Goal: Information Seeking & Learning: Learn about a topic

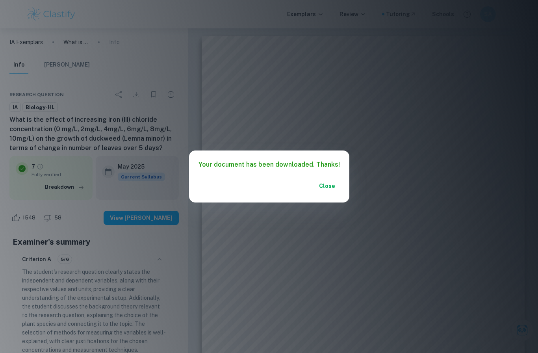
click at [339, 191] on div "Close" at bounding box center [269, 191] width 160 height 24
click at [332, 186] on button "Close" at bounding box center [327, 186] width 25 height 14
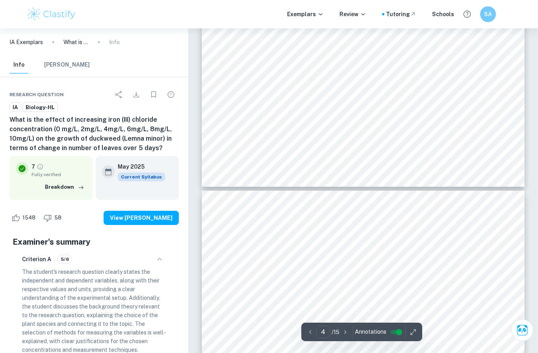
scroll to position [1742, 0]
click at [52, 4] on div "Exemplars Review Tutoring Schools SA" at bounding box center [269, 14] width 538 height 28
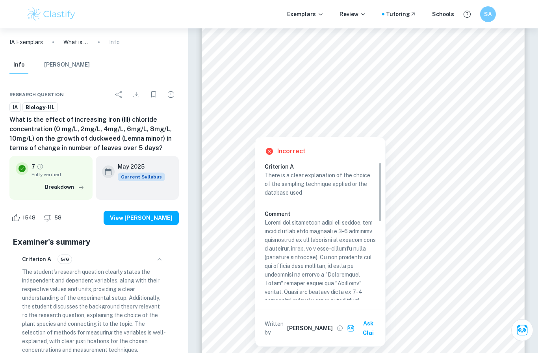
scroll to position [0, 0]
click at [297, 324] on h6 "Sara" at bounding box center [310, 328] width 46 height 9
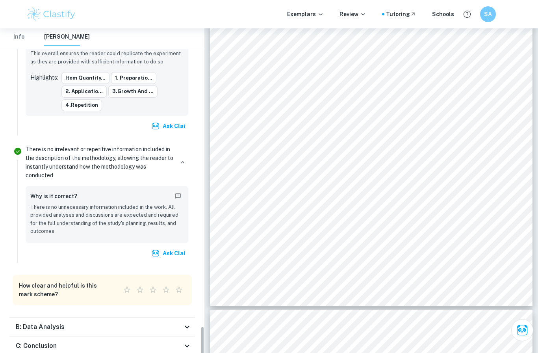
scroll to position [1910, 0]
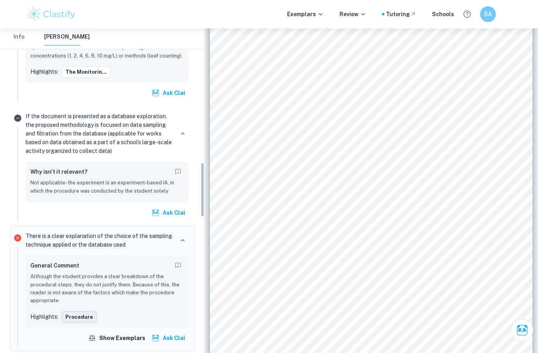
scroll to position [861, 0]
click at [113, 331] on button "Show exemplars" at bounding box center [118, 338] width 62 height 14
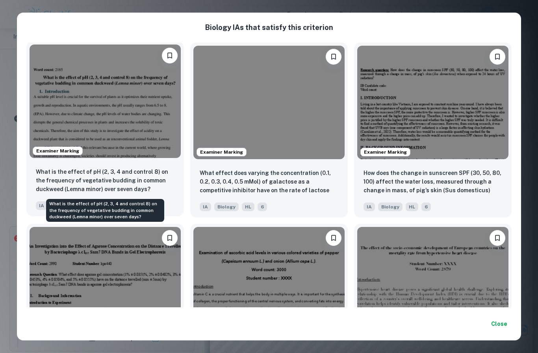
click at [156, 183] on p "What is the effect of pH (2, 3, 4 and control 8) on the frequency of vegetative…" at bounding box center [105, 180] width 139 height 26
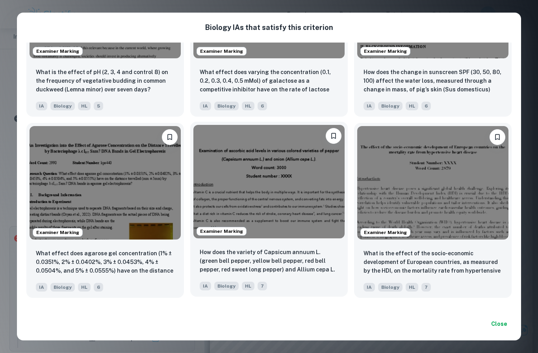
scroll to position [102, 0]
click at [244, 169] on img at bounding box center [268, 181] width 151 height 113
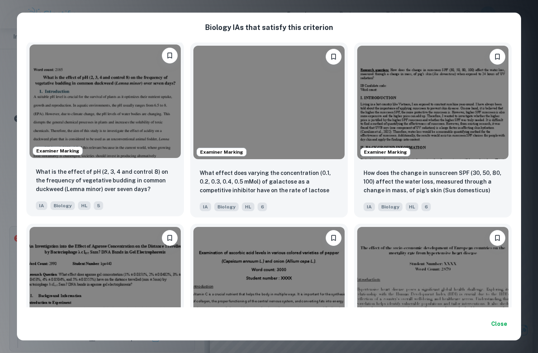
scroll to position [0, 0]
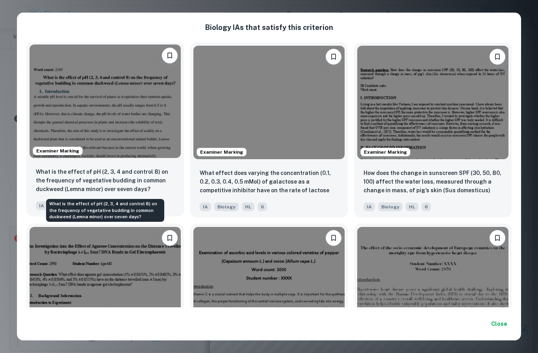
click at [150, 182] on p "What is the effect of pH (2, 3, 4 and control 8) on the frequency of vegetative…" at bounding box center [105, 180] width 139 height 26
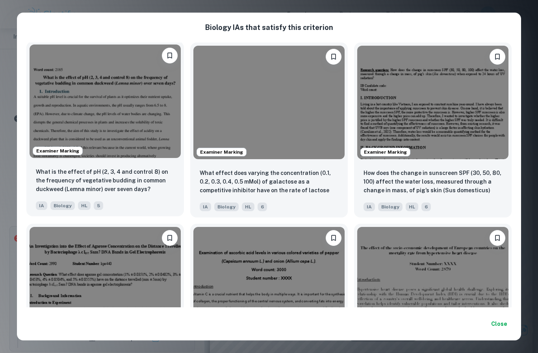
scroll to position [63, 0]
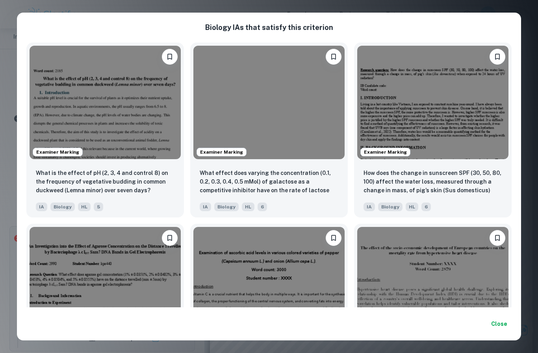
click at [211, 4] on div "Biology IA s that satisfy this criterion Examiner Marking What is the effect of…" at bounding box center [269, 176] width 538 height 353
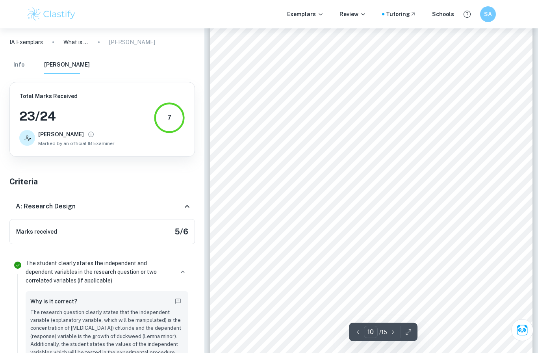
scroll to position [4231, 0]
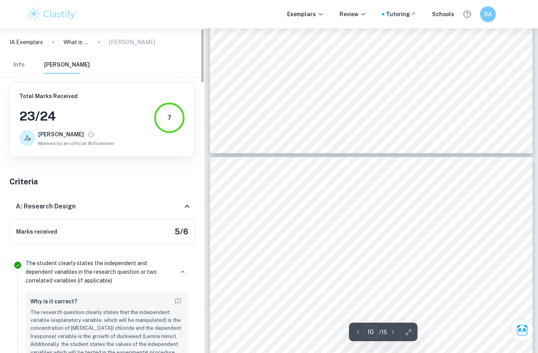
type input "9"
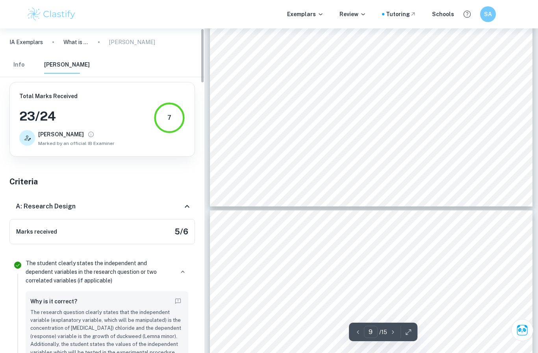
scroll to position [3967, 0]
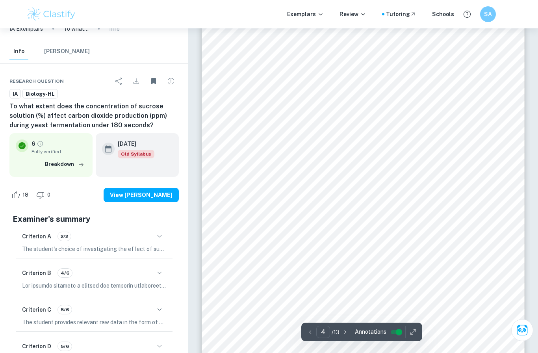
scroll to position [1335, 0]
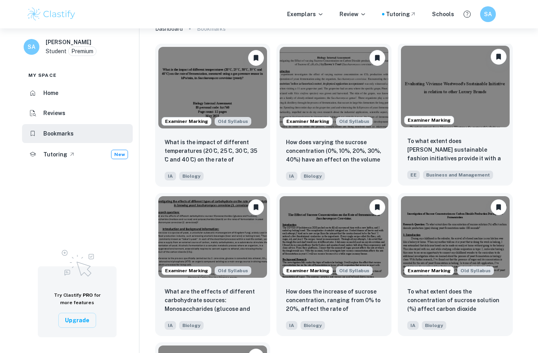
scroll to position [28, 0]
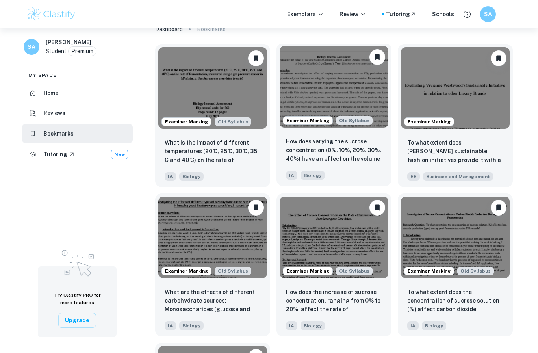
click at [375, 121] on img at bounding box center [334, 87] width 109 height 82
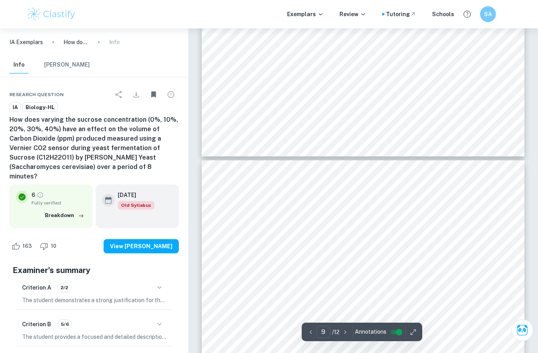
scroll to position [3610, 0]
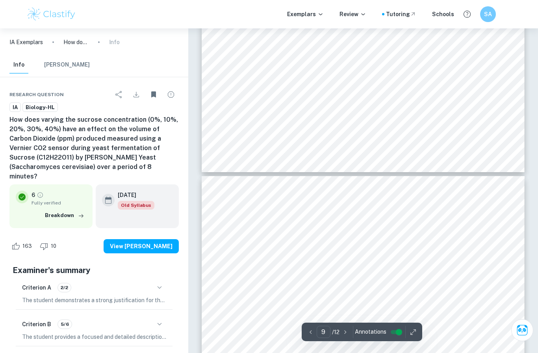
type input "8"
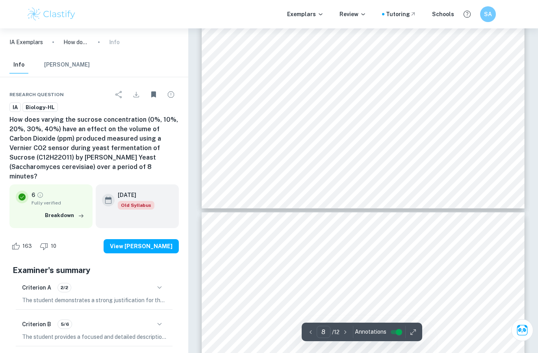
scroll to position [3558, 0]
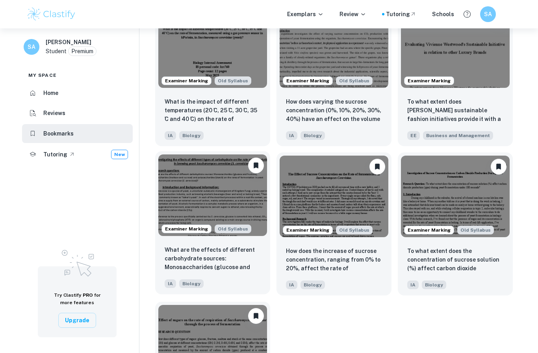
scroll to position [84, 0]
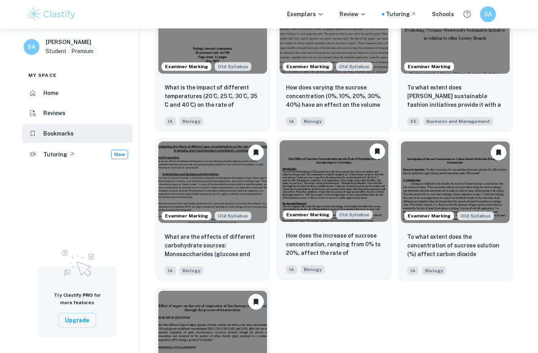
click at [326, 192] on img at bounding box center [334, 181] width 109 height 82
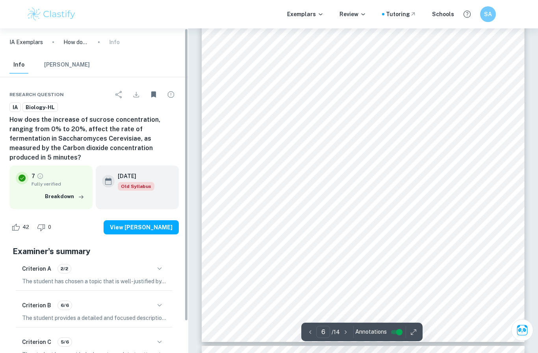
scroll to position [2488, 0]
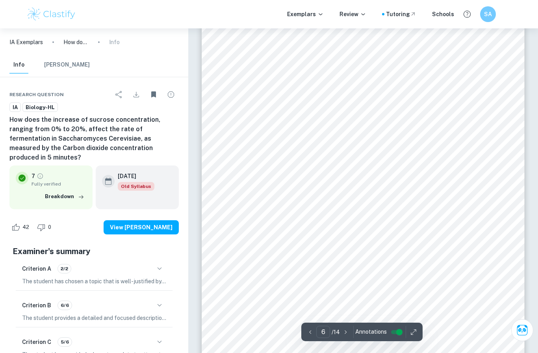
click at [217, 132] on div "6 Table 3. Masses of Sucrose required for respective sucrose solution concentra…" at bounding box center [363, 131] width 323 height 457
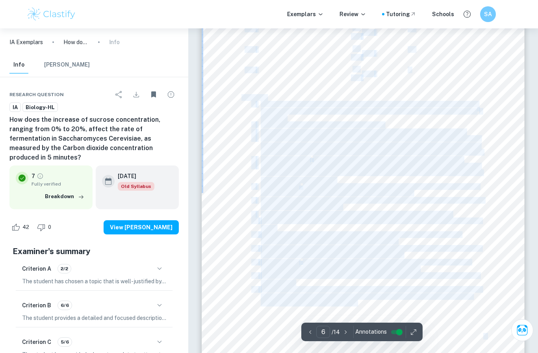
click at [217, 132] on div "6 Table 3. Masses of Sucrose required for respective sucrose solution concentra…" at bounding box center [363, 131] width 323 height 457
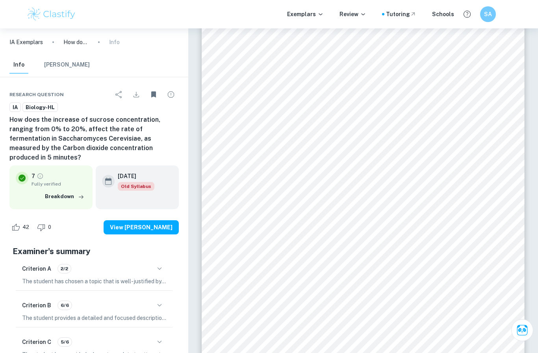
drag, startPoint x: 214, startPoint y: 267, endPoint x: 207, endPoint y: 260, distance: 10.3
click at [207, 260] on div "6 Table 3. Masses of Sucrose required for respective sucrose solution concentra…" at bounding box center [363, 131] width 323 height 457
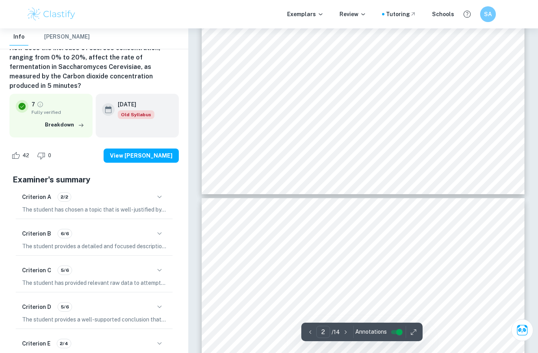
scroll to position [839, 0]
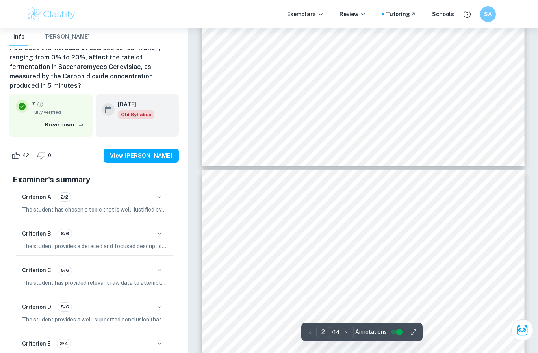
type input "3"
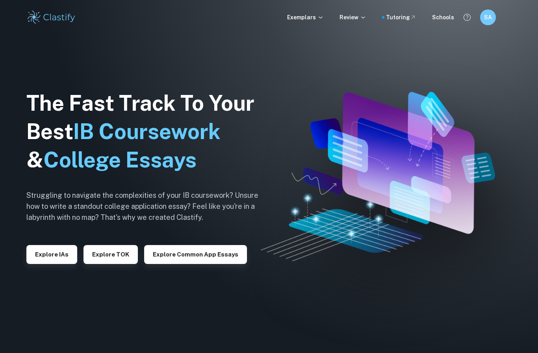
click at [329, 20] on div "Exemplars Review Tutoring Schools" at bounding box center [370, 17] width 167 height 9
click at [321, 20] on p "Exemplars" at bounding box center [305, 17] width 37 height 9
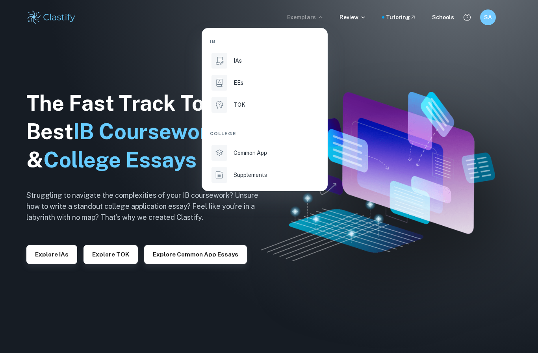
click at [477, 22] on div at bounding box center [269, 176] width 538 height 353
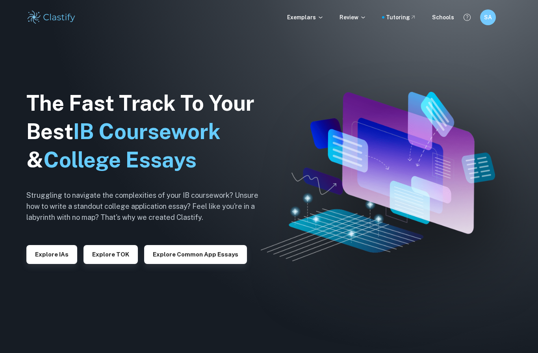
click at [486, 15] on h6 "SA" at bounding box center [488, 17] width 9 height 9
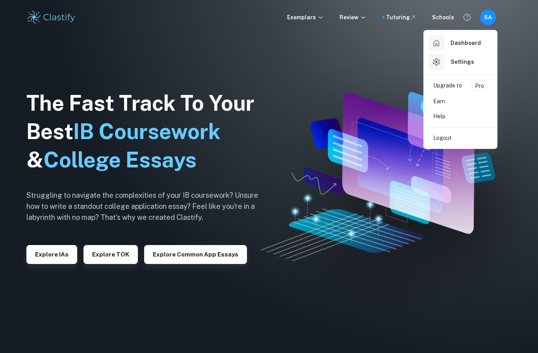
click at [446, 48] on div "Dashboard" at bounding box center [455, 43] width 52 height 16
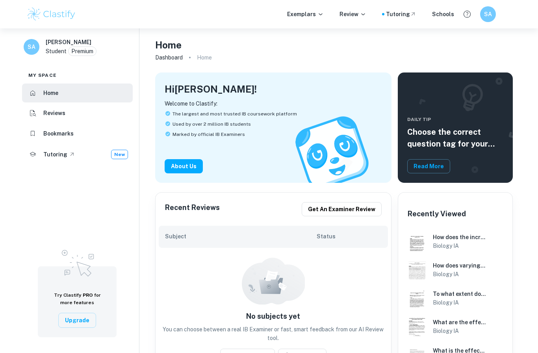
click at [92, 134] on li "Bookmarks" at bounding box center [77, 133] width 111 height 19
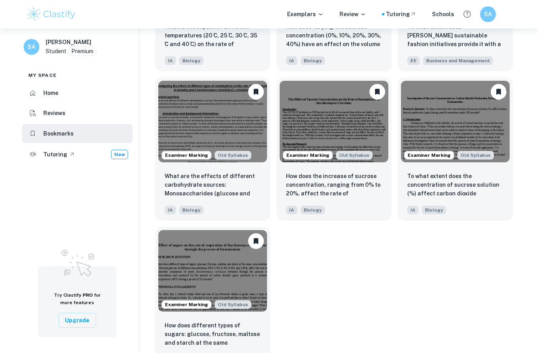
scroll to position [144, 0]
click at [278, 296] on div "Examiner Marking Old Syllabus What is the impact of different temperatures (20 …" at bounding box center [331, 146] width 364 height 448
click at [256, 293] on img at bounding box center [212, 270] width 109 height 82
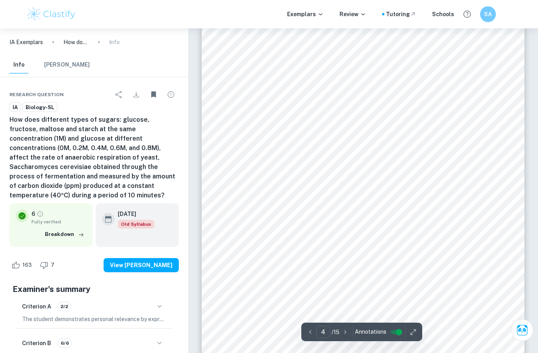
scroll to position [1360, 0]
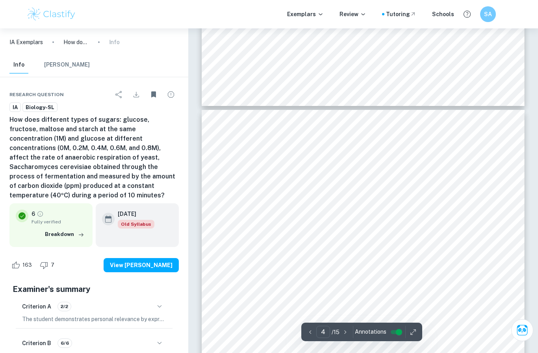
type input "3"
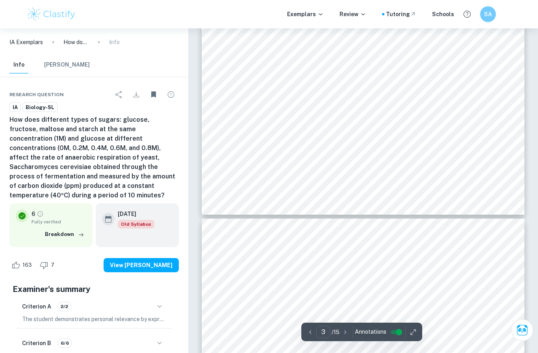
scroll to position [1190, 0]
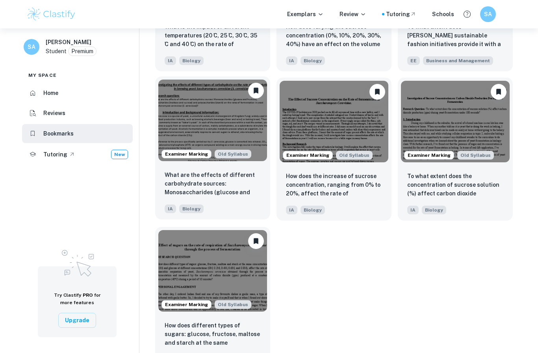
scroll to position [144, 0]
click at [197, 118] on img at bounding box center [212, 121] width 109 height 82
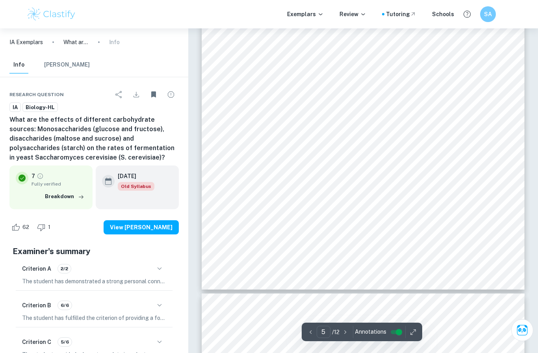
type input "6"
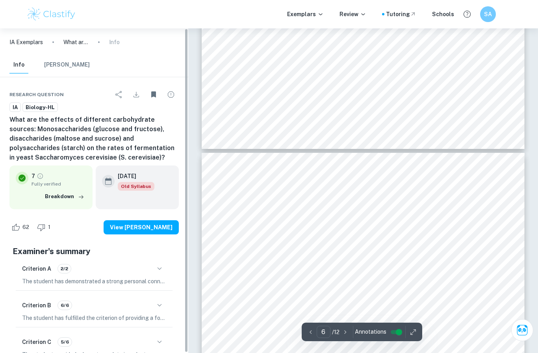
scroll to position [2240, 0]
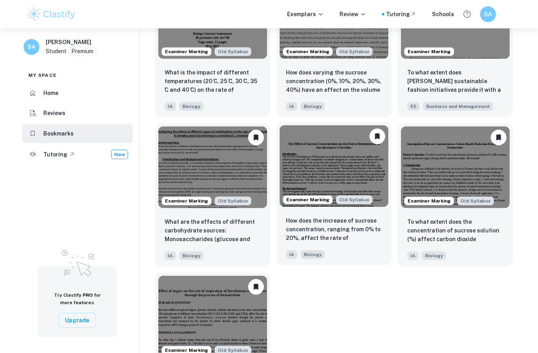
scroll to position [112, 0]
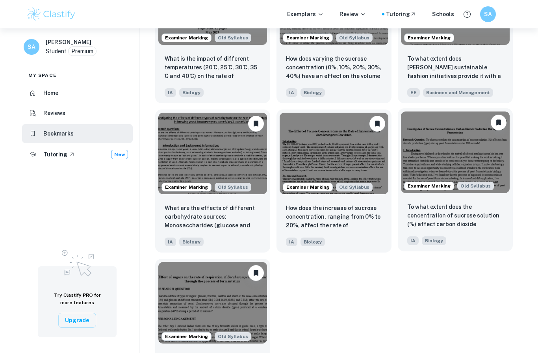
click at [420, 160] on img at bounding box center [455, 152] width 109 height 82
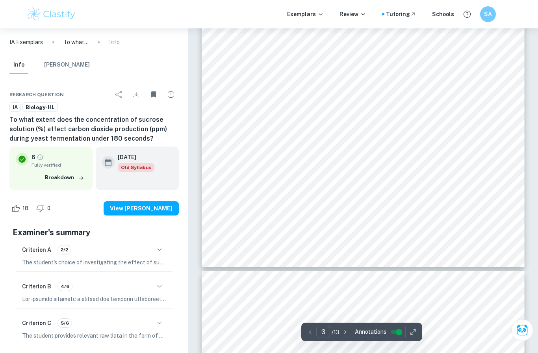
type input "4"
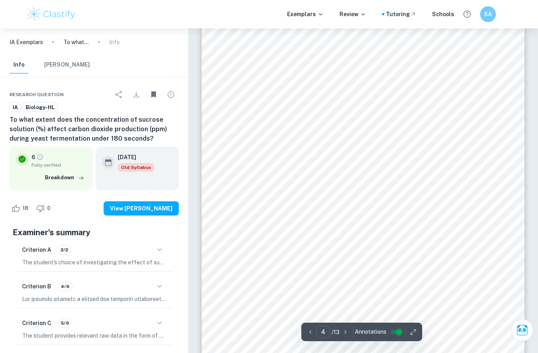
scroll to position [1361, 0]
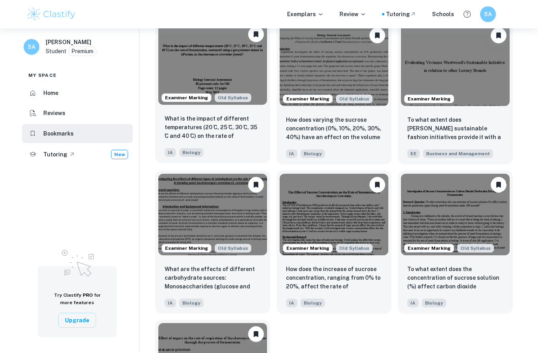
scroll to position [51, 0]
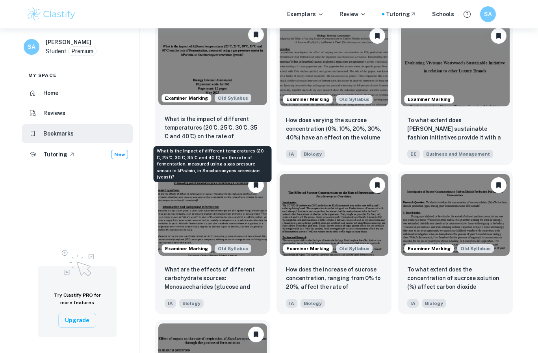
click at [200, 129] on p "What is the impact of different temperatures (20 ̊C, 25 ̊C, 30 ̊C, 35 ̊C and 40…" at bounding box center [213, 128] width 96 height 27
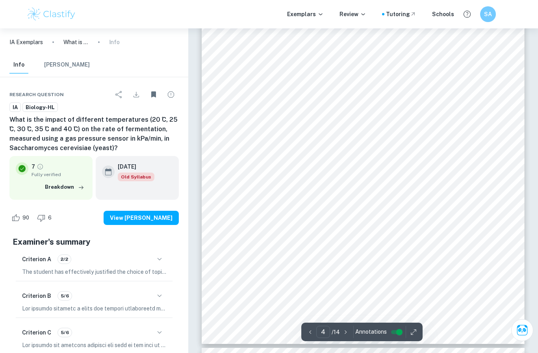
scroll to position [1512, 0]
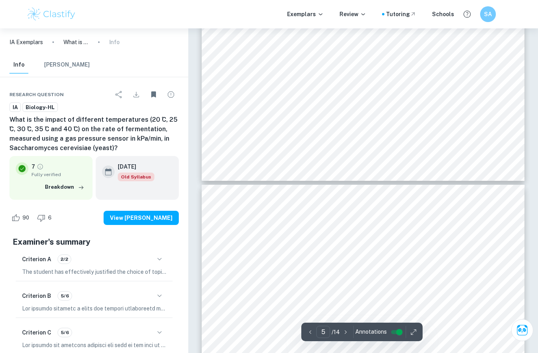
type input "6"
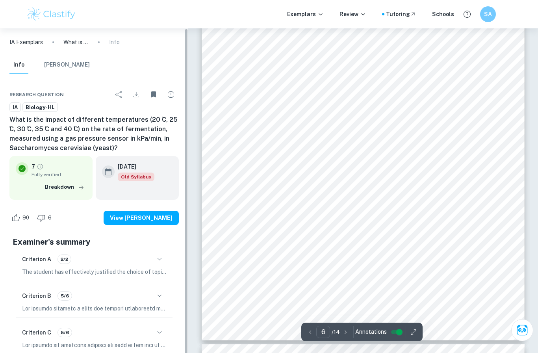
scroll to position [2530, 0]
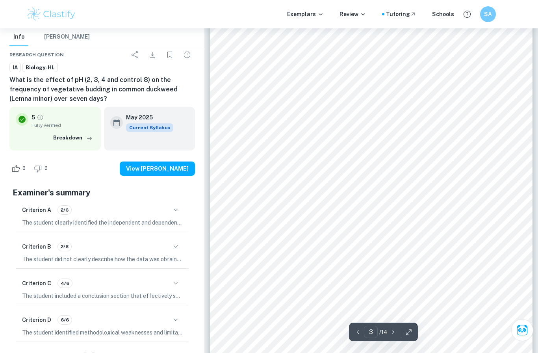
scroll to position [1064, 0]
click at [155, 243] on div "Criterion B 2/6" at bounding box center [102, 246] width 160 height 13
click at [173, 247] on icon "button" at bounding box center [175, 246] width 9 height 9
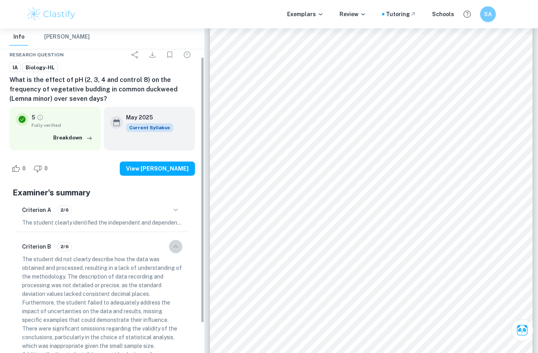
click at [173, 247] on icon "button" at bounding box center [175, 246] width 9 height 9
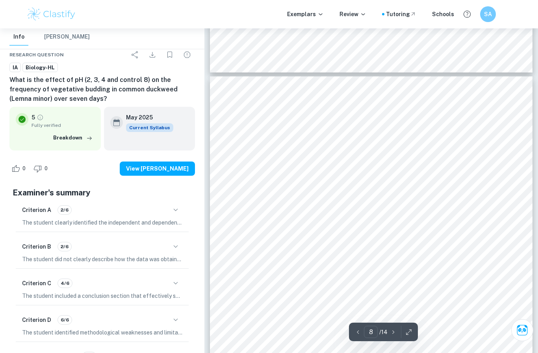
scroll to position [3237, 0]
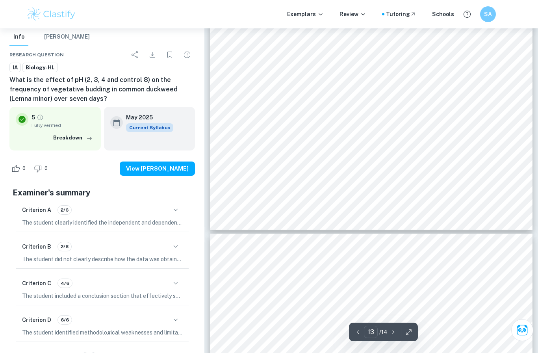
type input "12"
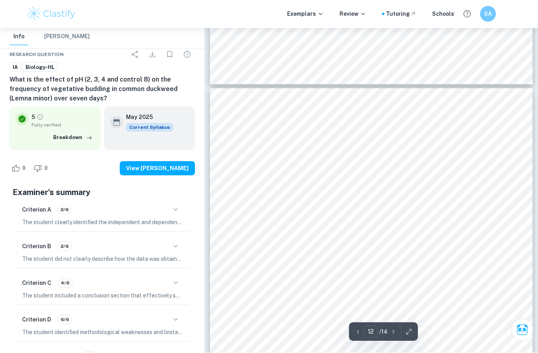
scroll to position [5066, 0]
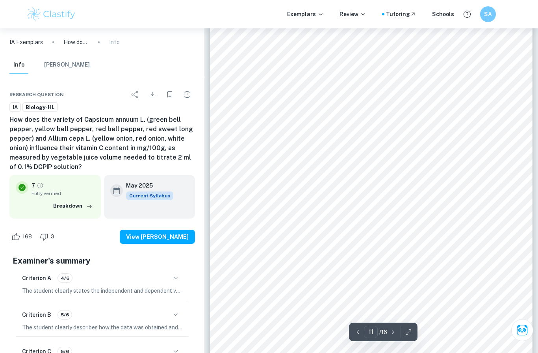
scroll to position [4778, 0]
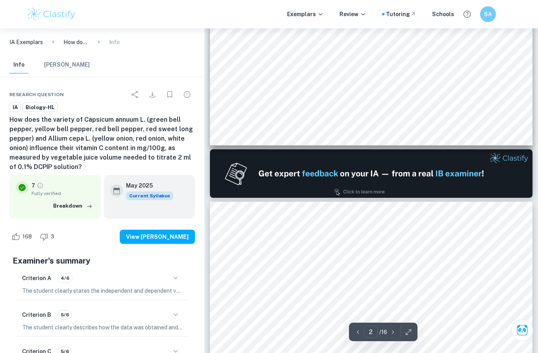
type input "1"
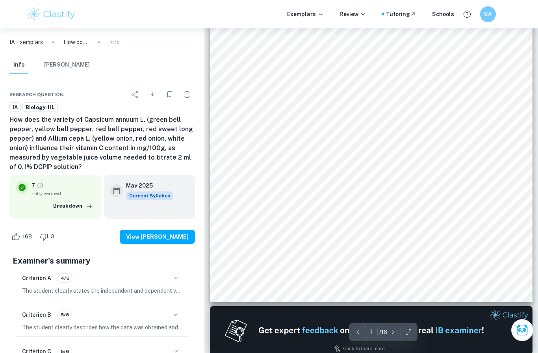
scroll to position [0, 0]
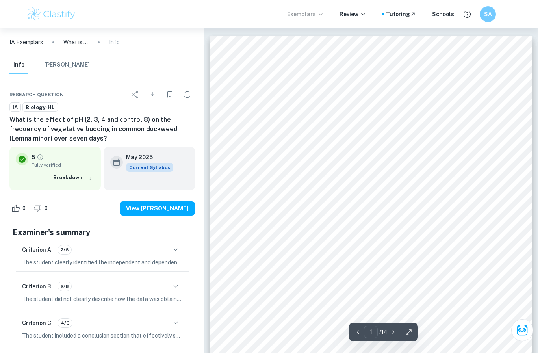
click at [301, 10] on p "Exemplars" at bounding box center [305, 14] width 37 height 9
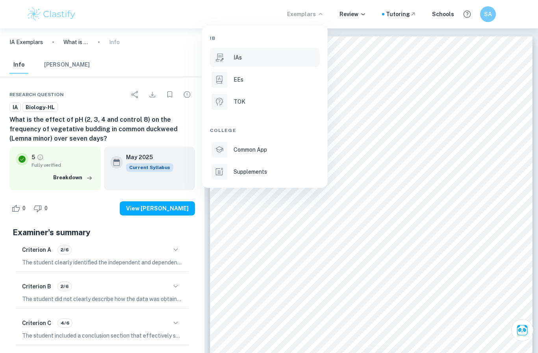
click at [246, 61] on div "IAs" at bounding box center [276, 57] width 84 height 9
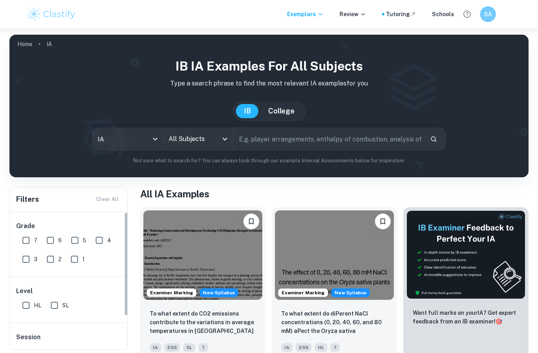
click at [107, 242] on span "4" at bounding box center [109, 240] width 4 height 9
click at [107, 242] on input "4" at bounding box center [99, 240] width 16 height 16
checkbox input "true"
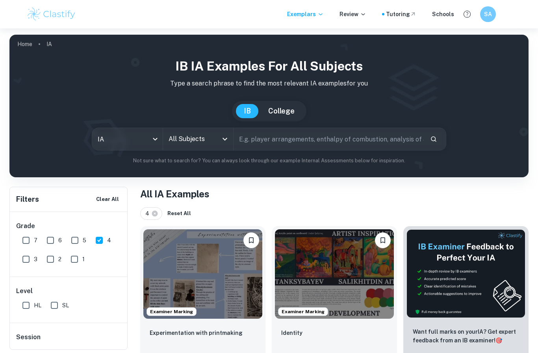
click at [76, 240] on input "5" at bounding box center [75, 240] width 16 height 16
checkbox input "true"
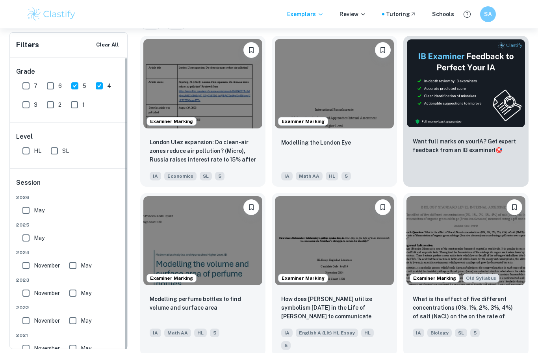
scroll to position [182, 0]
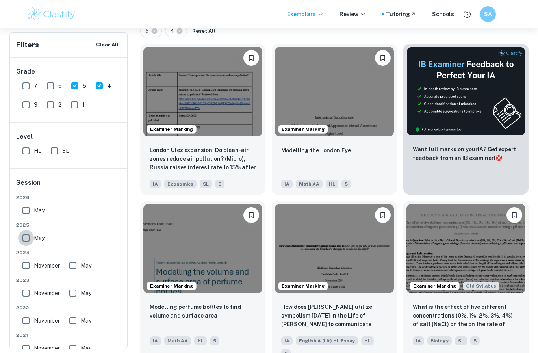
click at [29, 236] on input "May" at bounding box center [26, 238] width 16 height 16
checkbox input "true"
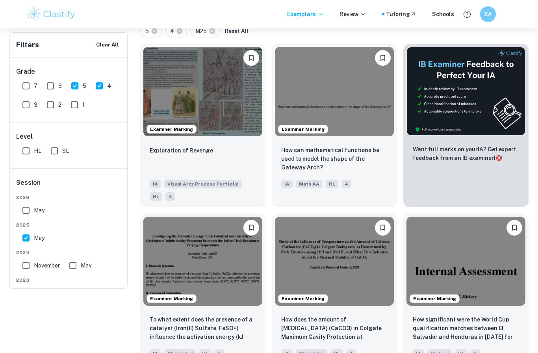
scroll to position [0, 0]
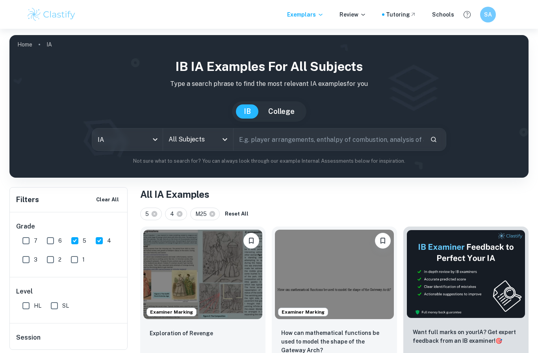
click at [284, 132] on input "text" at bounding box center [329, 139] width 190 height 22
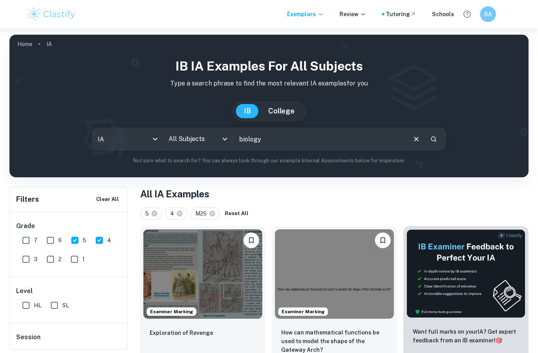
type input "biology"
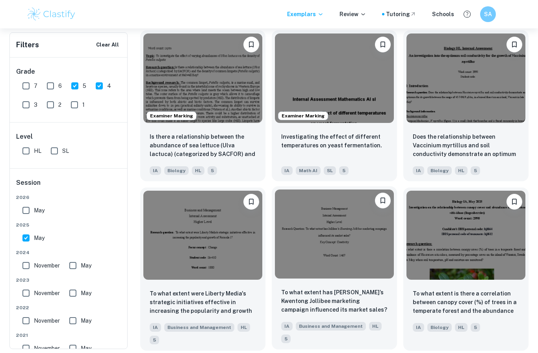
scroll to position [1514, 0]
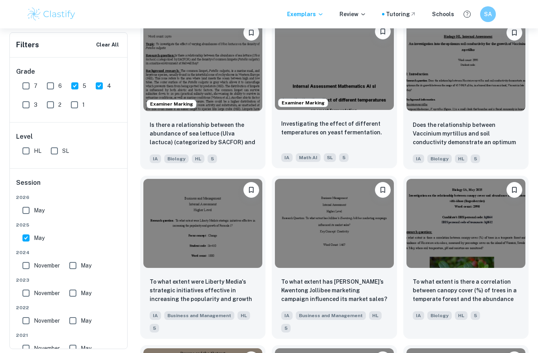
click at [364, 135] on div "Investigating the effect of different temperatures on yeast fermentation." at bounding box center [334, 132] width 106 height 27
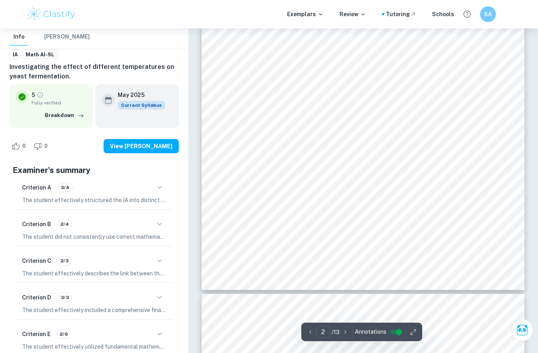
scroll to position [76, 0]
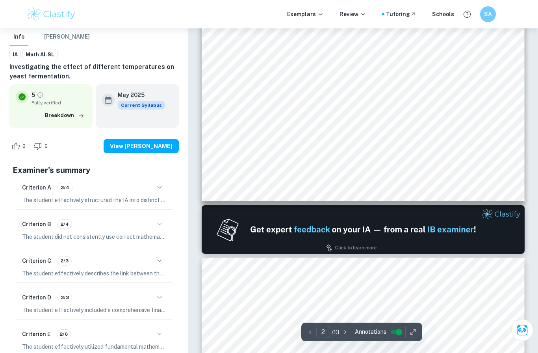
type input "1"
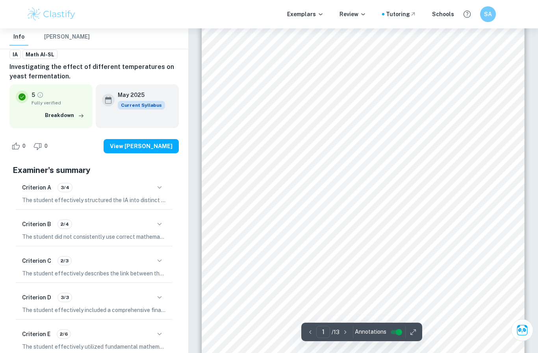
scroll to position [0, 0]
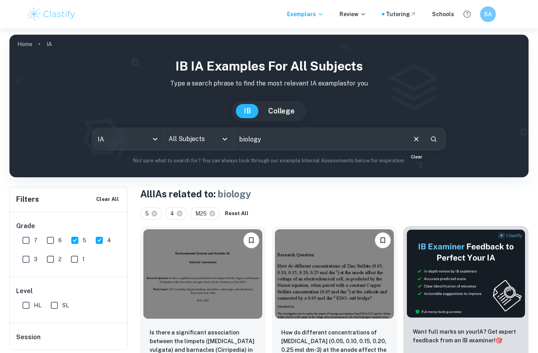
click at [417, 141] on icon "Clear" at bounding box center [416, 139] width 9 height 9
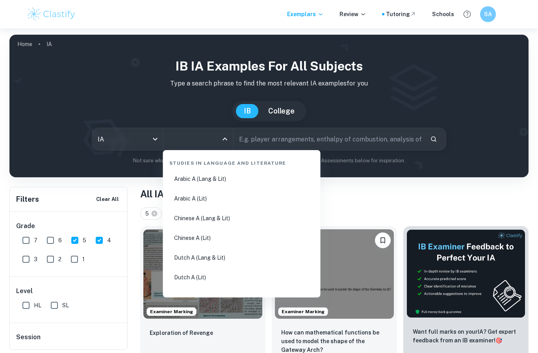
click at [215, 141] on input "All Subjects" at bounding box center [193, 139] width 52 height 15
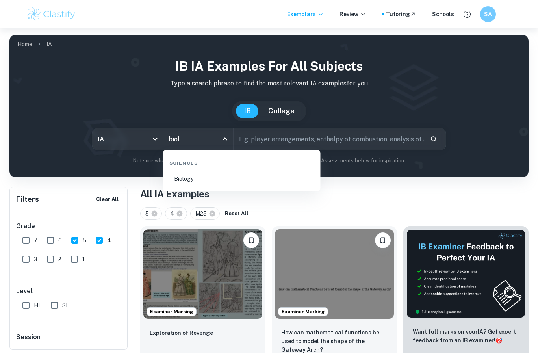
type input "biolo"
click at [202, 182] on li "Biology" at bounding box center [241, 179] width 151 height 18
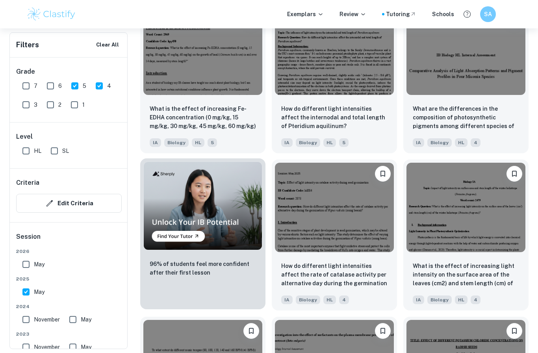
scroll to position [462, 0]
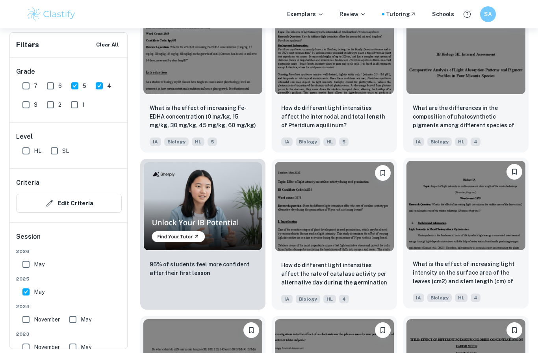
click at [480, 223] on img at bounding box center [466, 205] width 119 height 89
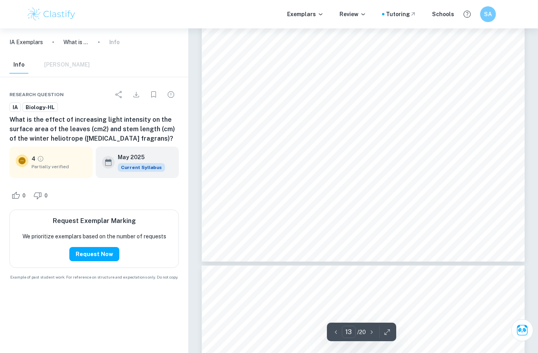
scroll to position [5190, 0]
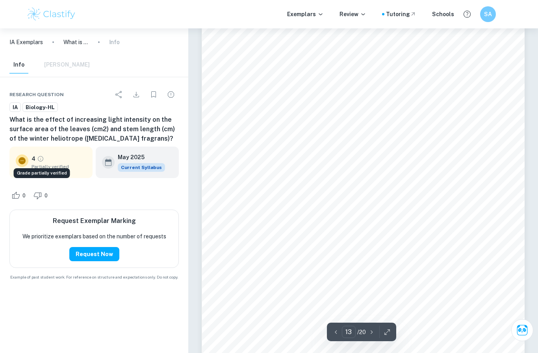
click at [41, 161] on icon "Grade partially verified" at bounding box center [40, 158] width 7 height 7
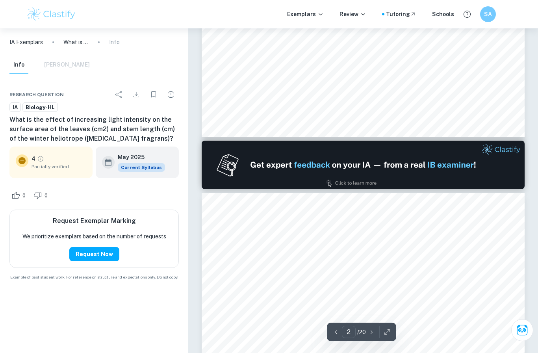
type input "1"
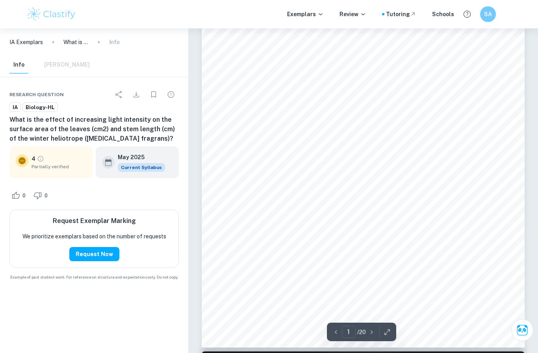
scroll to position [0, 0]
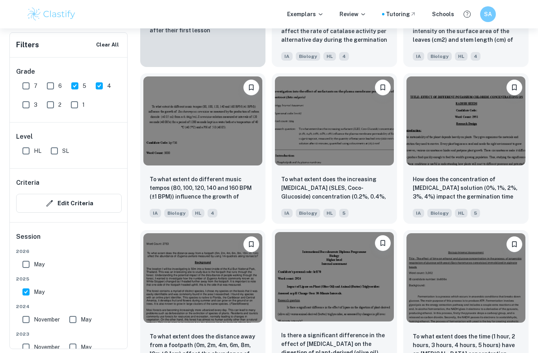
scroll to position [723, 0]
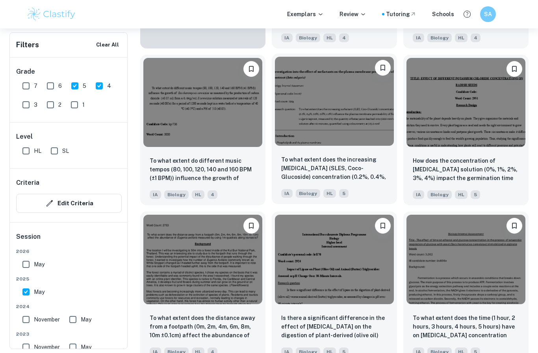
click at [332, 115] on img at bounding box center [334, 101] width 119 height 89
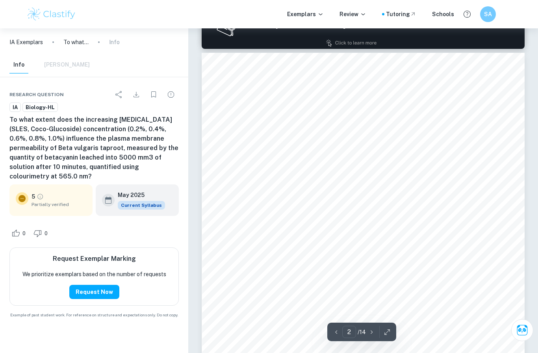
type input "1"
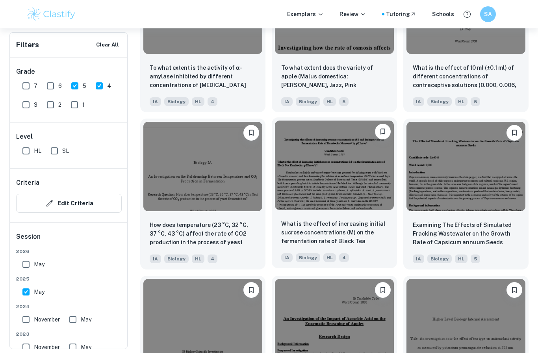
scroll to position [1796, 0]
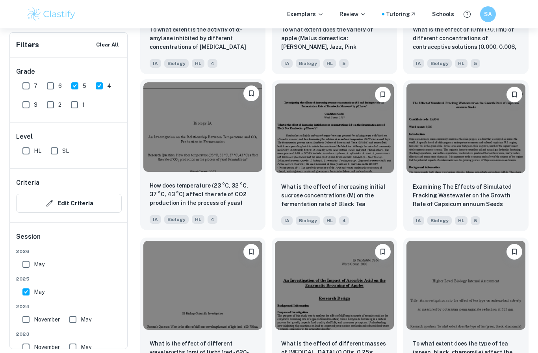
click at [255, 183] on div "How does temperature (23 °C, 32 °C, 37 °C, 43 °C) affect the rate of CO2 produc…" at bounding box center [202, 202] width 125 height 55
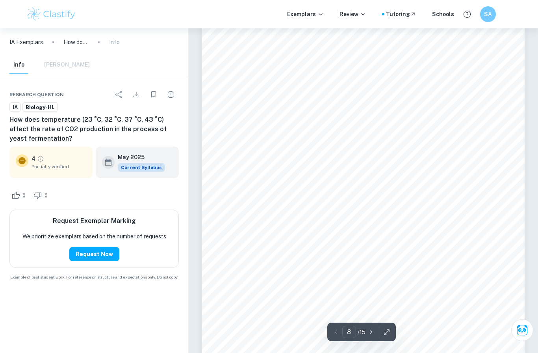
scroll to position [3364, 0]
type input "10"
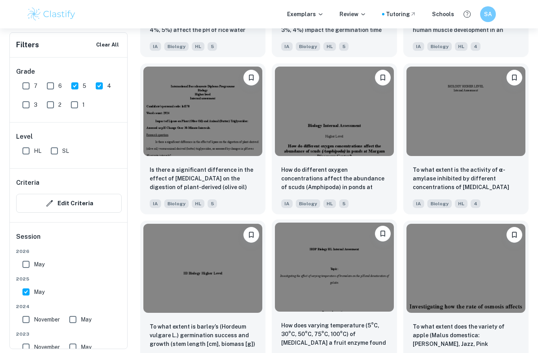
scroll to position [3382, 0]
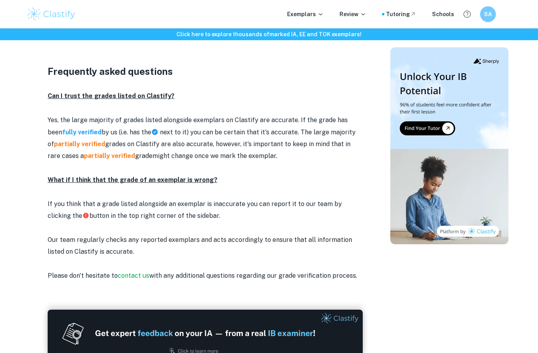
scroll to position [909, 0]
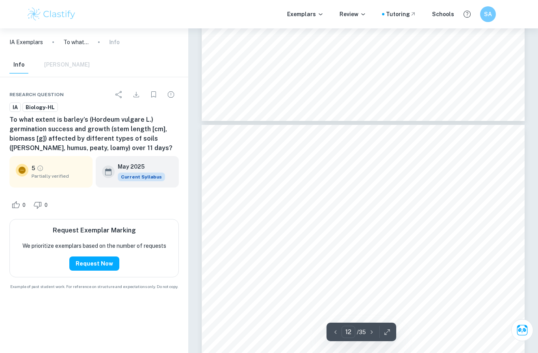
scroll to position [5143, 0]
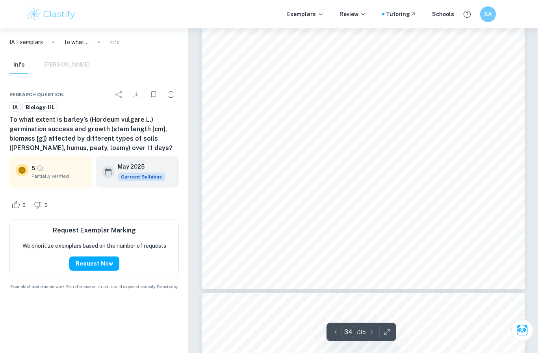
type input "35"
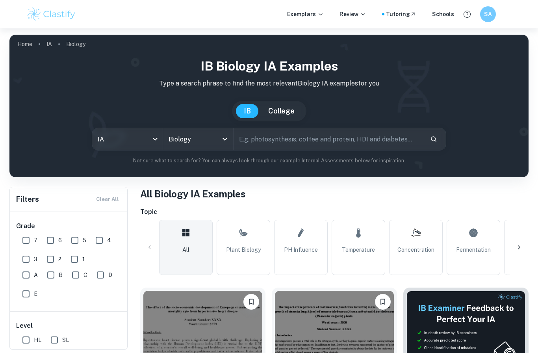
click at [272, 129] on input "text" at bounding box center [329, 139] width 190 height 22
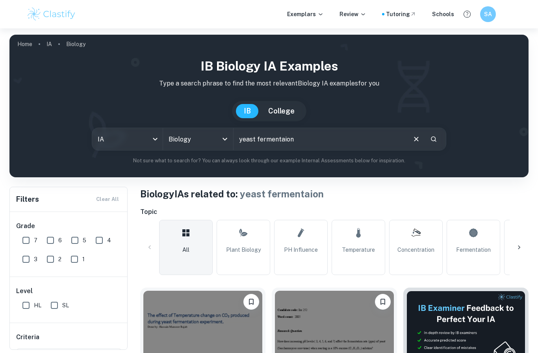
click at [297, 148] on input "yeast fermentaion" at bounding box center [320, 139] width 172 height 22
type input "yeast fermentation"
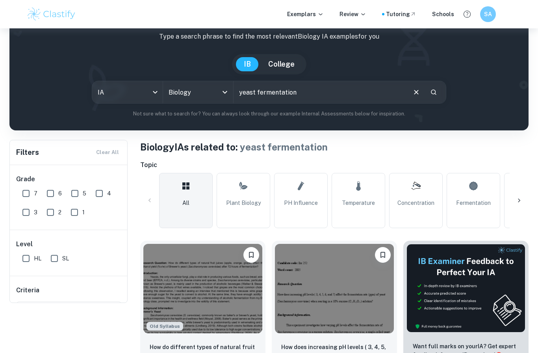
scroll to position [105, 0]
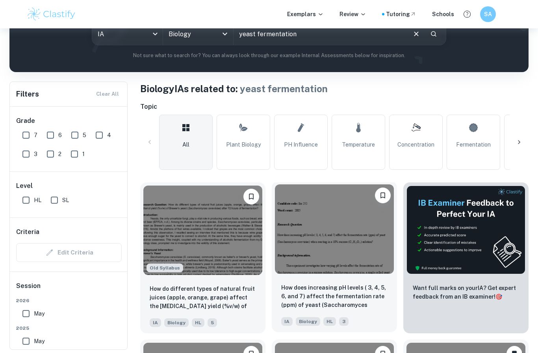
click at [279, 237] on img at bounding box center [334, 228] width 119 height 89
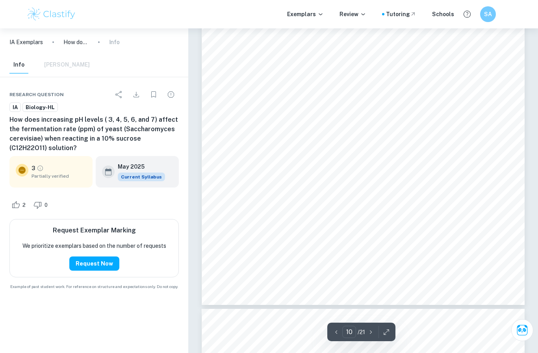
scroll to position [4035, 0]
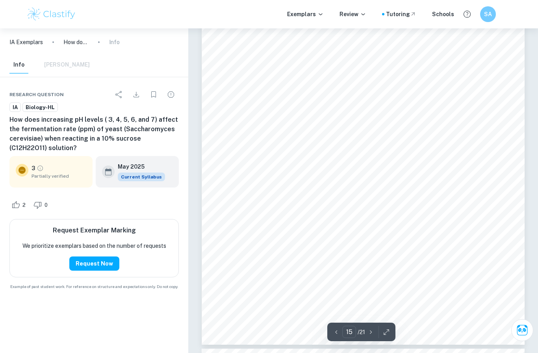
type input "16"
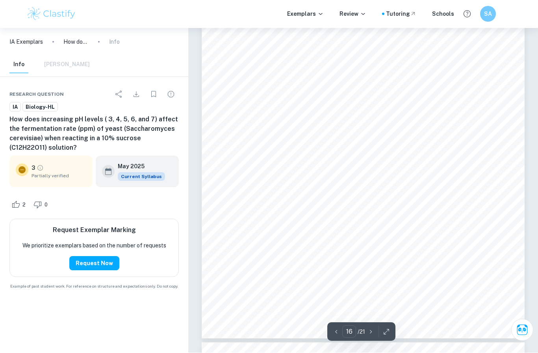
scroll to position [6490, 0]
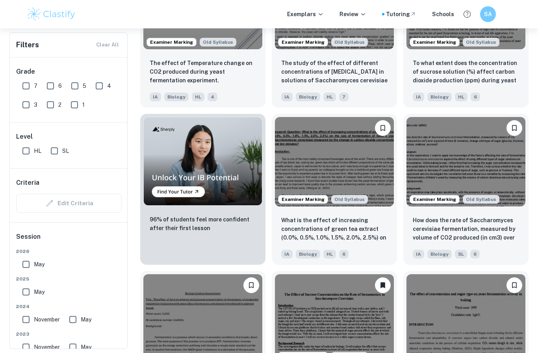
scroll to position [510, 0]
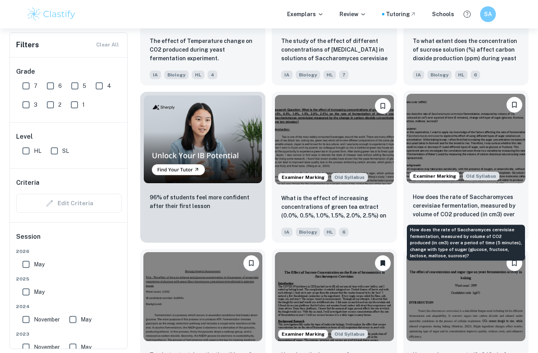
click at [422, 214] on p "How does the rate of Saccharomyces cerevisiae fermentation, measured by volume …" at bounding box center [466, 206] width 106 height 27
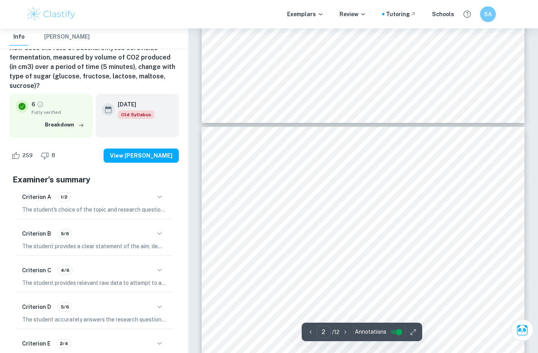
scroll to position [143, 0]
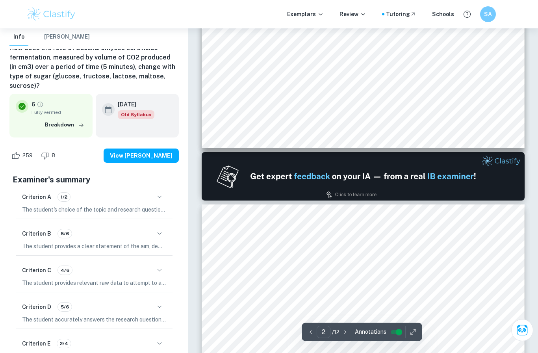
type input "1"
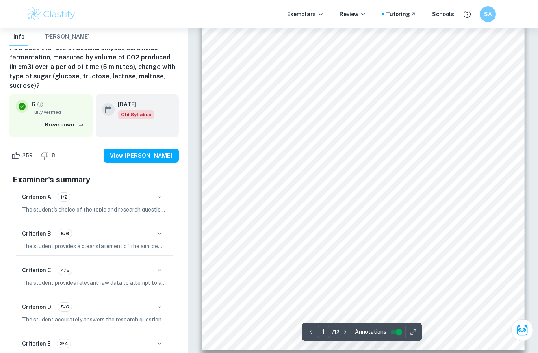
scroll to position [0, 0]
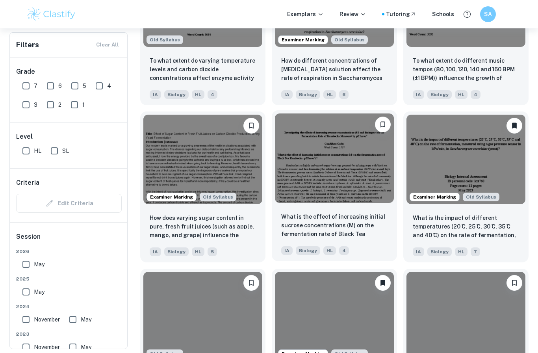
scroll to position [1454, 0]
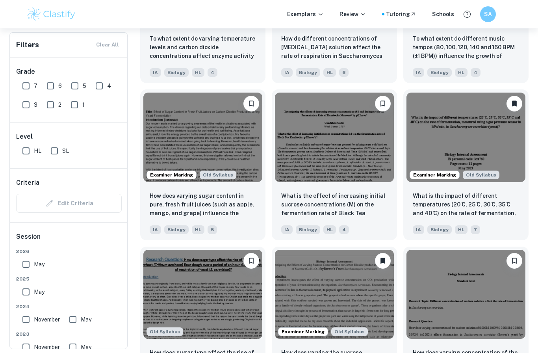
click at [29, 289] on input "May" at bounding box center [26, 292] width 16 height 16
checkbox input "true"
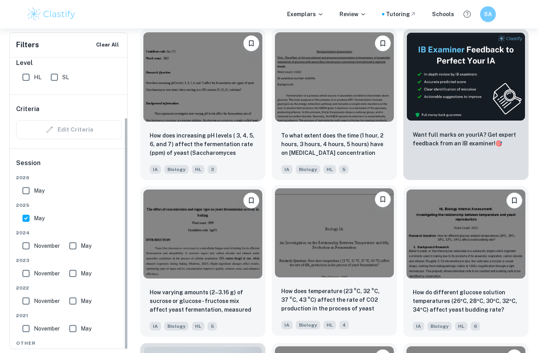
scroll to position [0, 0]
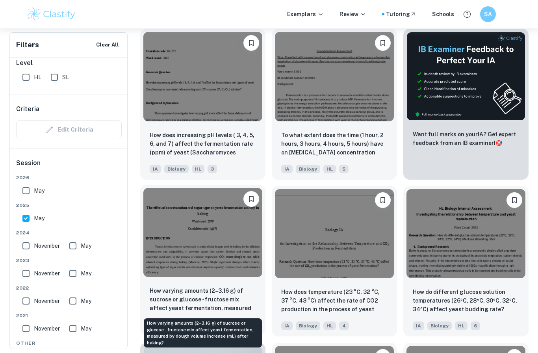
click at [255, 296] on p "How varying amounts (2–3.16 g) of sucrose or glucose - fructose mix affect yeas…" at bounding box center [203, 299] width 106 height 27
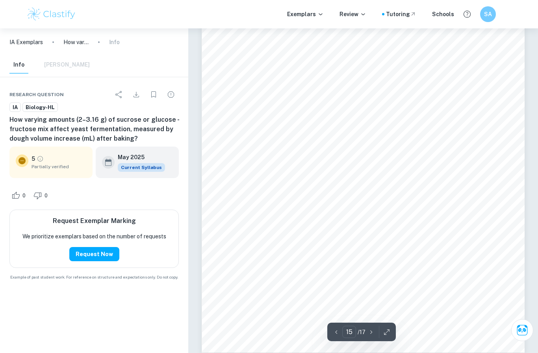
type input "16"
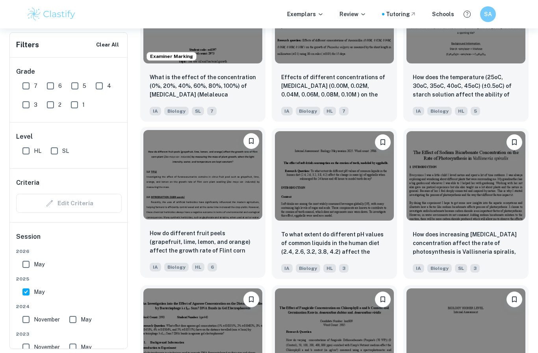
scroll to position [2053, 0]
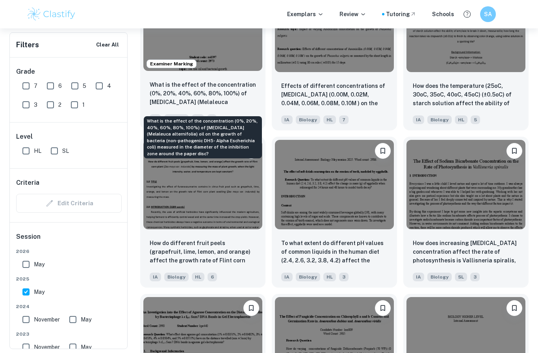
click at [219, 91] on p "What is the effect of the concentration (0%, 20%, 40%, 60%, 80%, 100%) of [MEDI…" at bounding box center [203, 93] width 106 height 27
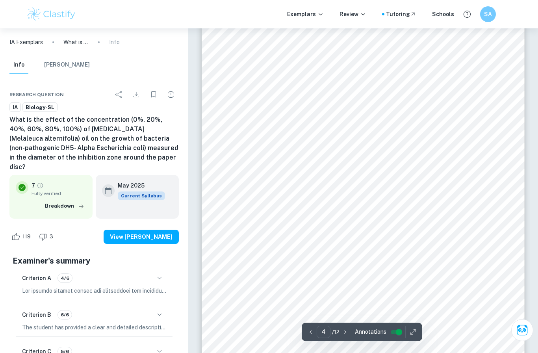
scroll to position [1534, 0]
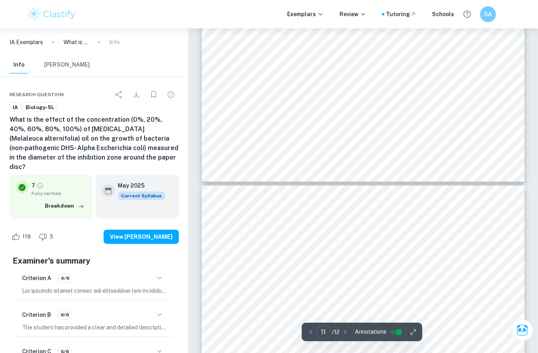
type input "12"
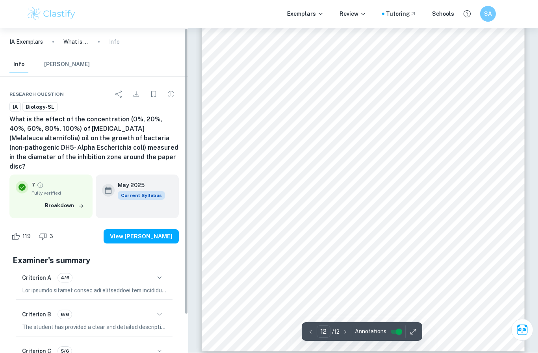
scroll to position [5265, 0]
